Goal: Information Seeking & Learning: Learn about a topic

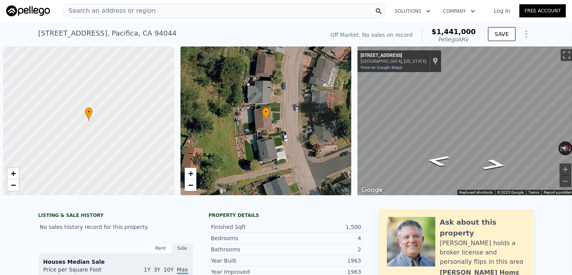
scroll to position [0, 3]
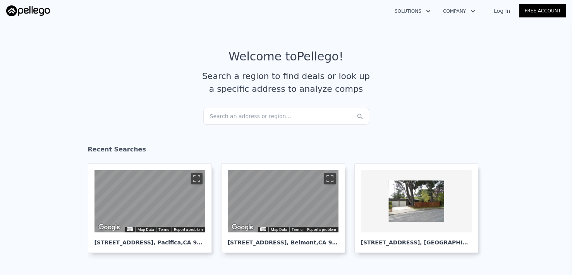
click at [294, 115] on div "Search an address or region..." at bounding box center [286, 116] width 166 height 17
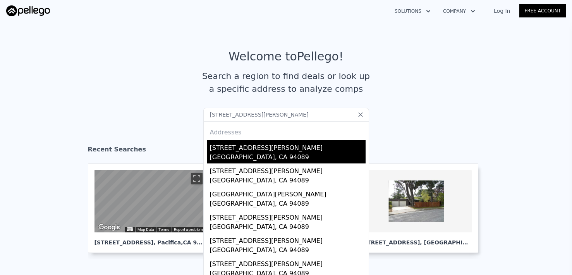
type input "[STREET_ADDRESS][PERSON_NAME]"
click at [285, 147] on div "[STREET_ADDRESS][PERSON_NAME]" at bounding box center [288, 146] width 156 height 12
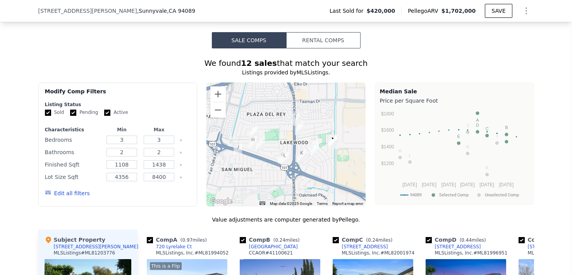
scroll to position [587, 0]
drag, startPoint x: 220, startPoint y: 99, endPoint x: 220, endPoint y: 95, distance: 4.3
click at [220, 95] on button "Zoom in" at bounding box center [218, 94] width 16 height 16
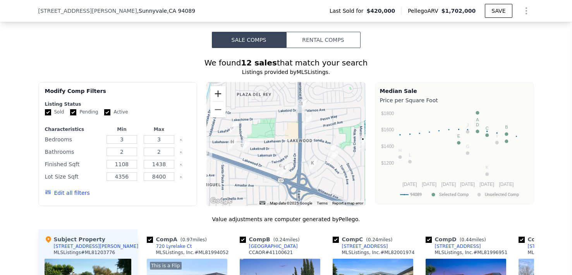
click at [220, 95] on button "Zoom in" at bounding box center [218, 94] width 16 height 16
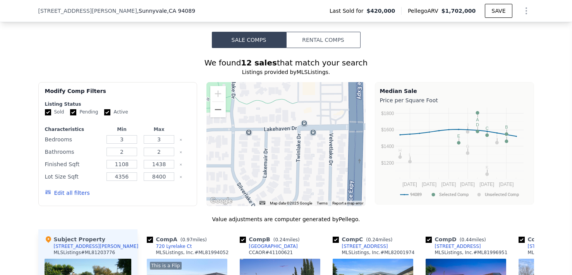
drag, startPoint x: 308, startPoint y: 123, endPoint x: 190, endPoint y: 112, distance: 118.7
click at [193, 112] on div "Modify Comp Filters Listing Status Sold Pending Active Characteristics Min Max …" at bounding box center [286, 144] width 496 height 124
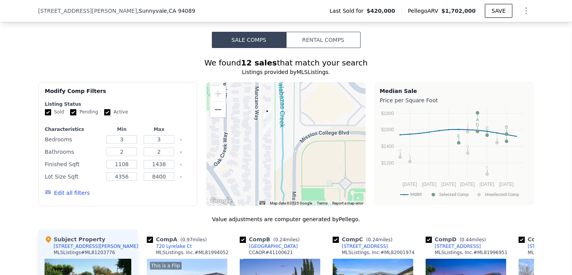
drag, startPoint x: 243, startPoint y: 128, endPoint x: 248, endPoint y: 128, distance: 5.4
click at [248, 128] on div at bounding box center [286, 144] width 159 height 124
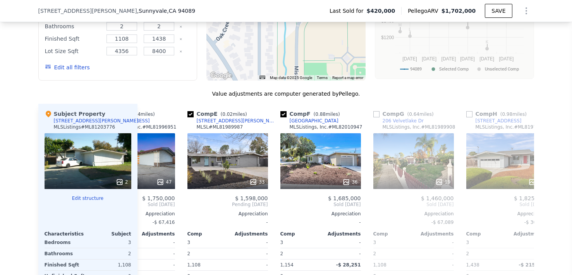
scroll to position [0, 326]
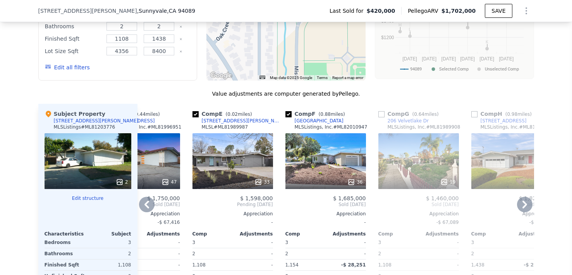
click at [233, 158] on div "33" at bounding box center [233, 161] width 81 height 56
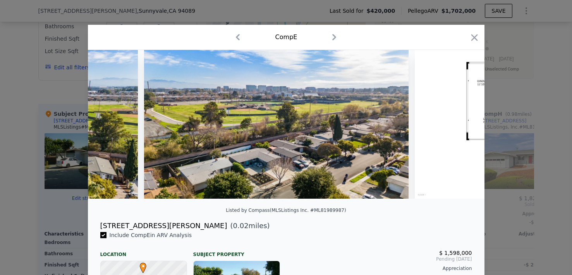
scroll to position [0, 6939]
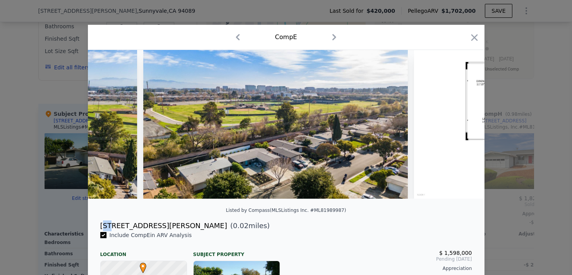
drag, startPoint x: 102, startPoint y: 227, endPoint x: 129, endPoint y: 227, distance: 27.1
click at [110, 227] on div "[STREET_ADDRESS][PERSON_NAME]" at bounding box center [163, 226] width 127 height 11
click at [131, 227] on div "[STREET_ADDRESS][PERSON_NAME]" at bounding box center [163, 226] width 127 height 11
drag, startPoint x: 158, startPoint y: 227, endPoint x: 112, endPoint y: 223, distance: 46.7
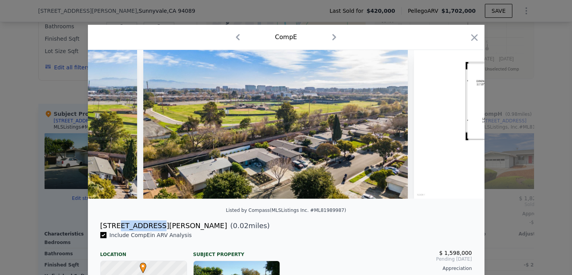
click at [115, 223] on div "[STREET_ADDRESS][PERSON_NAME]" at bounding box center [163, 226] width 127 height 11
click at [111, 222] on div "[STREET_ADDRESS][PERSON_NAME]" at bounding box center [163, 226] width 127 height 11
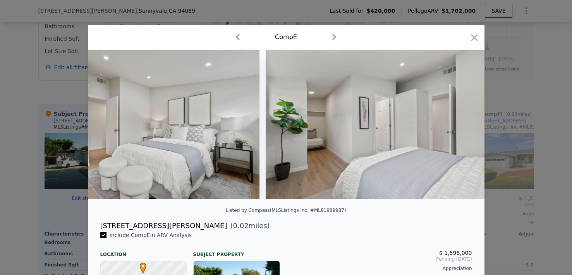
scroll to position [0, 2992]
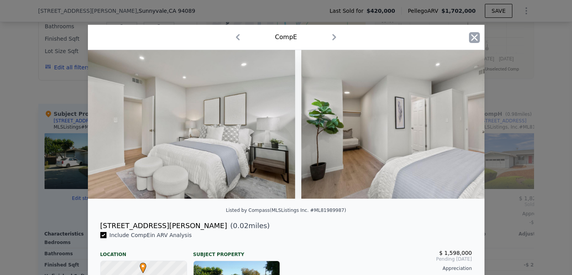
click at [471, 38] on icon "button" at bounding box center [474, 37] width 11 height 11
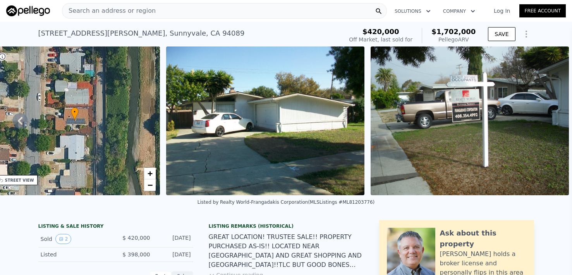
click at [200, 11] on div "Search an address or region" at bounding box center [224, 11] width 325 height 16
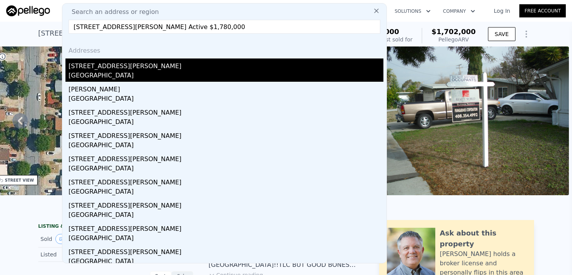
type input "[STREET_ADDRESS][PERSON_NAME] Active $1,780,000"
click at [180, 64] on div "[STREET_ADDRESS][PERSON_NAME]" at bounding box center [226, 65] width 315 height 12
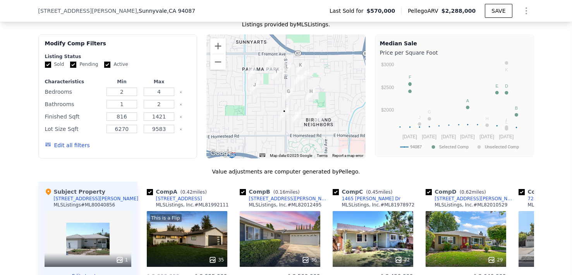
scroll to position [679, 0]
click at [221, 47] on button "Zoom in" at bounding box center [218, 47] width 16 height 16
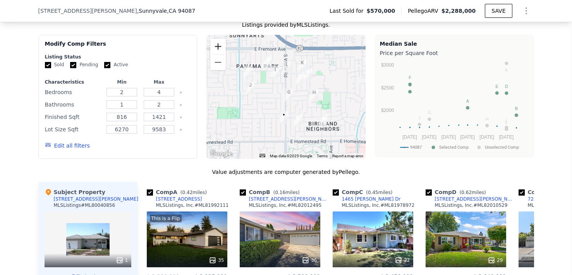
click at [221, 47] on button "Zoom in" at bounding box center [218, 47] width 16 height 16
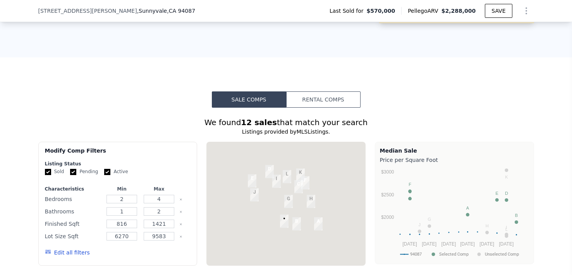
scroll to position [0, 0]
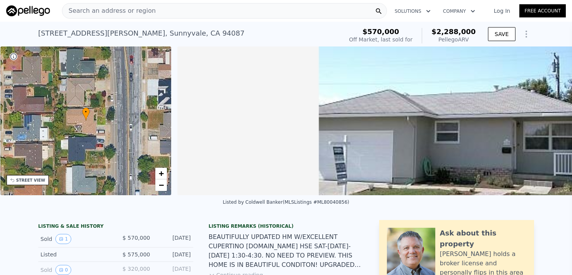
click at [167, 9] on div "Search an address or region" at bounding box center [224, 11] width 325 height 16
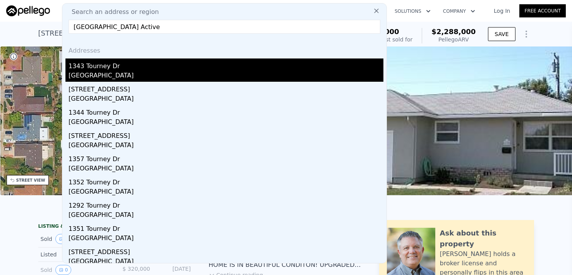
type input "[GEOGRAPHIC_DATA] Active"
click at [161, 71] on div "[GEOGRAPHIC_DATA]" at bounding box center [226, 76] width 315 height 11
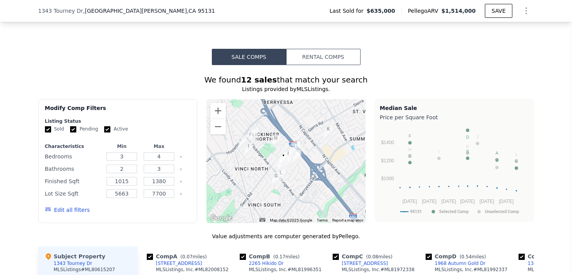
scroll to position [616, 0]
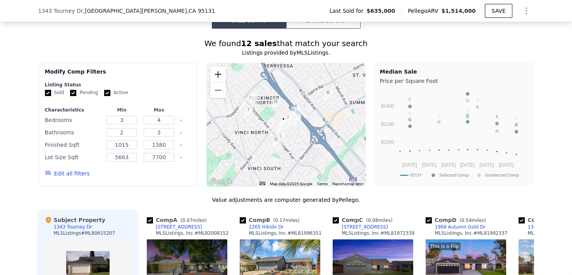
click at [222, 73] on button "Zoom in" at bounding box center [218, 75] width 16 height 16
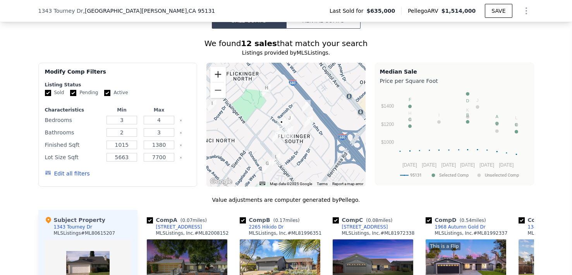
click at [222, 73] on button "Zoom in" at bounding box center [218, 75] width 16 height 16
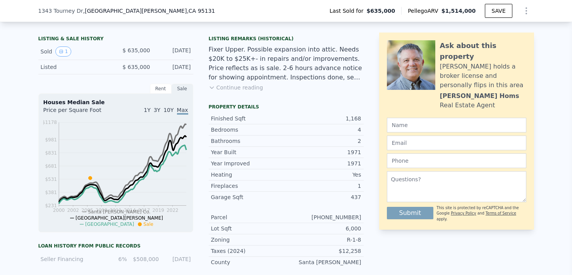
scroll to position [140, 0]
